Goal: Information Seeking & Learning: Learn about a topic

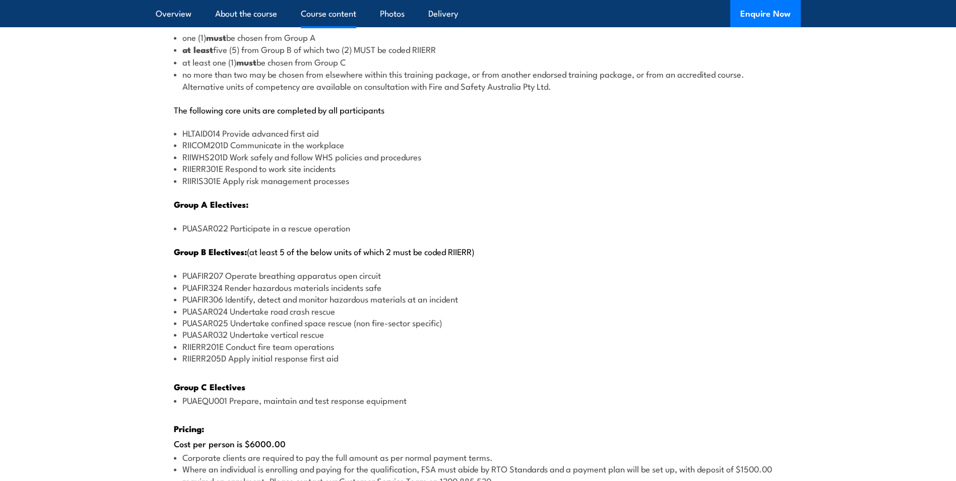
scroll to position [1209, 0]
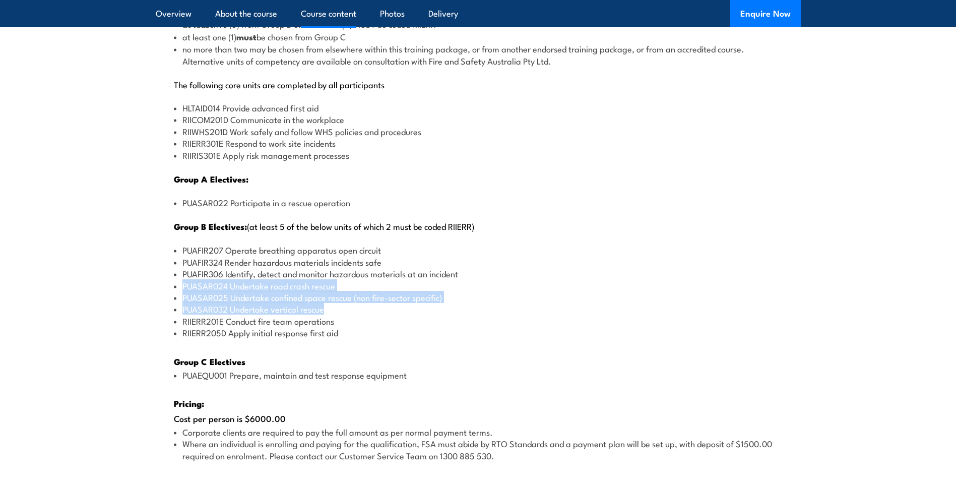
drag, startPoint x: 177, startPoint y: 287, endPoint x: 445, endPoint y: 310, distance: 269.6
click at [444, 310] on ul "PUAFIR207 Operate breathing apparatus open circuit PUAFIR324 Render hazardous m…" at bounding box center [478, 291] width 609 height 94
click at [180, 282] on li "PUASAR024 Undertake road crash rescue" at bounding box center [478, 286] width 609 height 12
drag, startPoint x: 180, startPoint y: 282, endPoint x: 353, endPoint y: 336, distance: 180.5
click at [353, 336] on ul "PUAFIR207 Operate breathing apparatus open circuit PUAFIR324 Render hazardous m…" at bounding box center [478, 291] width 609 height 94
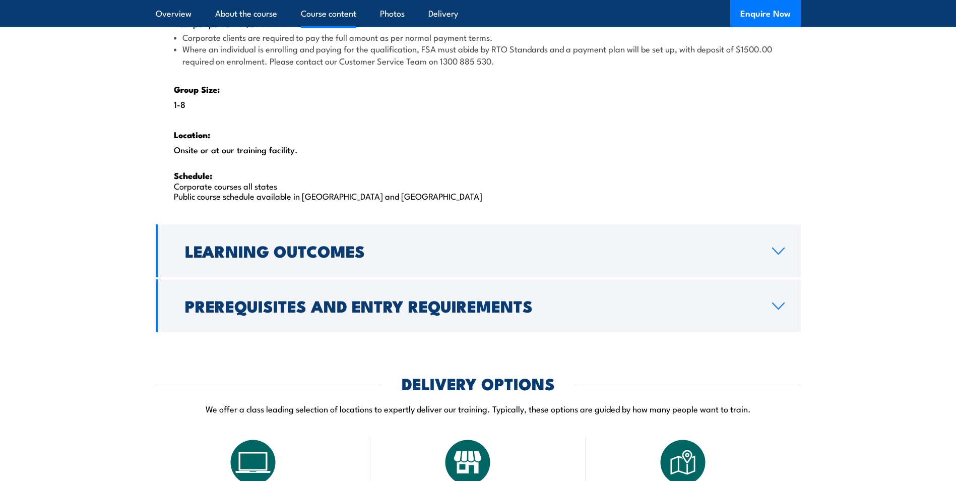
scroll to position [1612, 0]
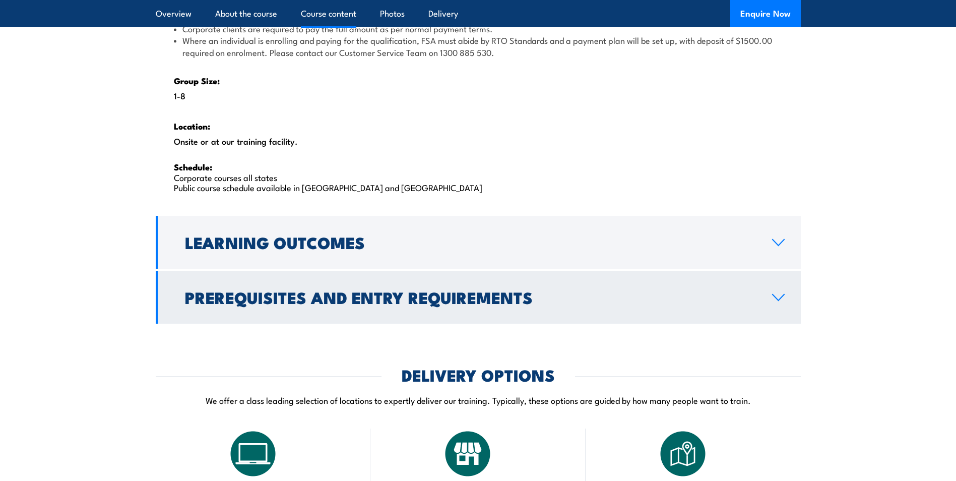
click at [777, 298] on icon at bounding box center [778, 297] width 14 height 8
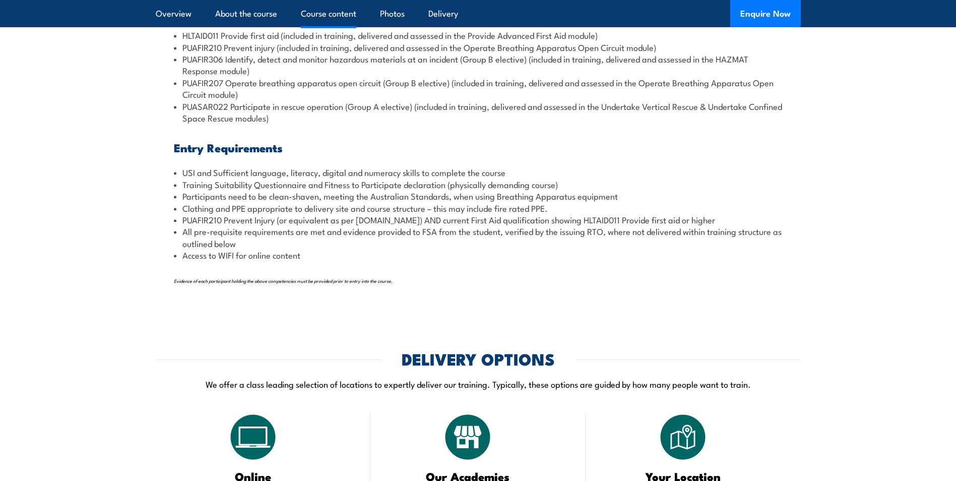
scroll to position [1160, 0]
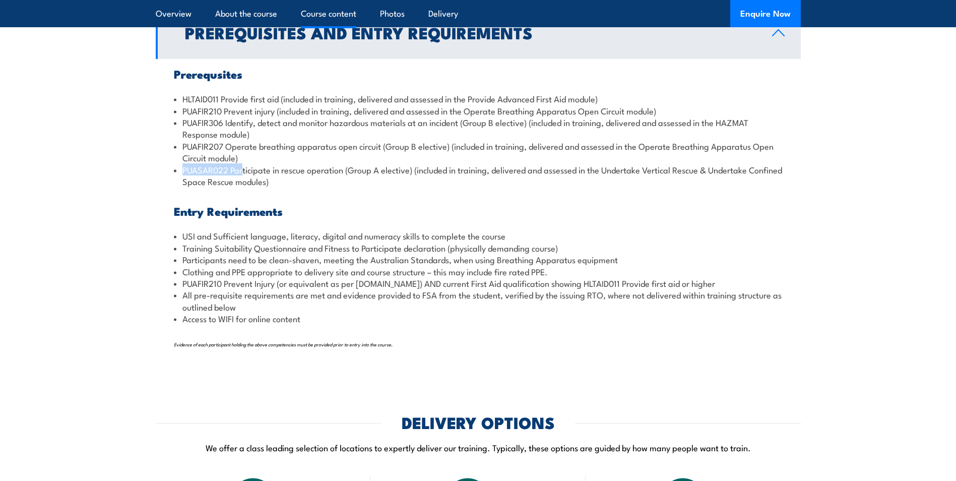
drag, startPoint x: 250, startPoint y: 163, endPoint x: 244, endPoint y: 164, distance: 6.1
click at [244, 164] on ul "HLTAID011 Provide first aid (included in training, delivered and assessed in th…" at bounding box center [478, 140] width 609 height 94
drag, startPoint x: 244, startPoint y: 164, endPoint x: 241, endPoint y: 155, distance: 8.9
click at [241, 155] on li "PUAFIR207 Operate breathing apparatus open circuit (Group B elective) (included…" at bounding box center [478, 152] width 609 height 24
drag, startPoint x: 233, startPoint y: 160, endPoint x: 641, endPoint y: 144, distance: 408.4
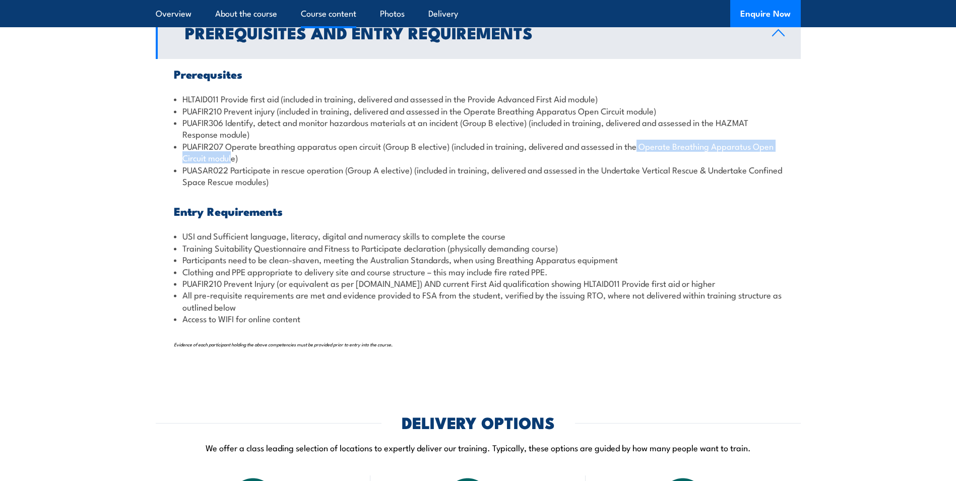
click at [641, 144] on li "PUAFIR207 Operate breathing apparatus open circuit (Group B elective) (included…" at bounding box center [478, 152] width 609 height 24
drag, startPoint x: 641, startPoint y: 144, endPoint x: 645, endPoint y: 150, distance: 7.3
copy li "Operate Breathing Apparatus Open Circuit modul"
